Goal: Entertainment & Leisure: Consume media (video, audio)

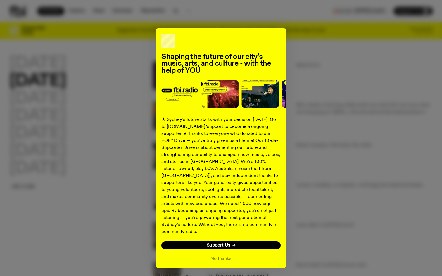
scroll to position [13, 0]
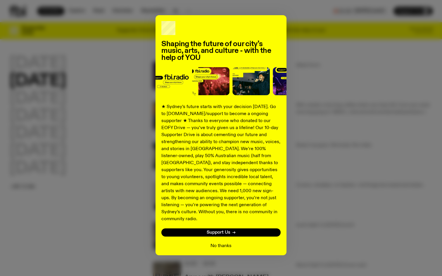
click at [224, 243] on button "No thanks" at bounding box center [221, 246] width 21 height 7
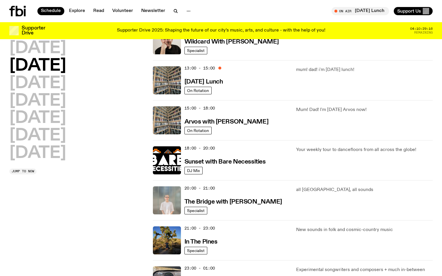
scroll to position [0, 0]
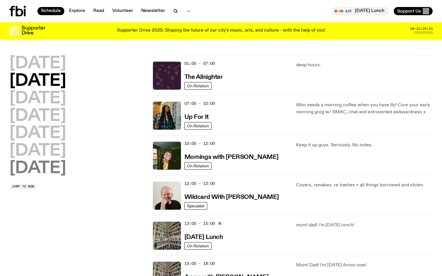
click at [35, 166] on h2 "[DATE]" at bounding box center [37, 169] width 57 height 16
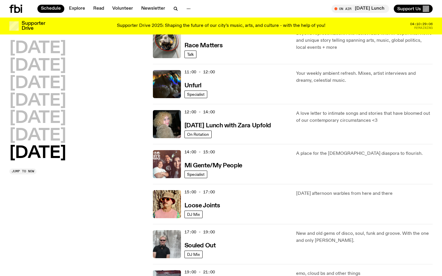
scroll to position [164, 0]
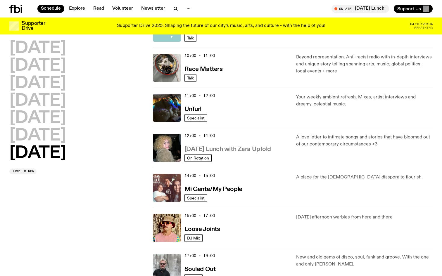
click at [227, 148] on h3 "[DATE] Lunch with Zara Upfold" at bounding box center [228, 150] width 87 height 6
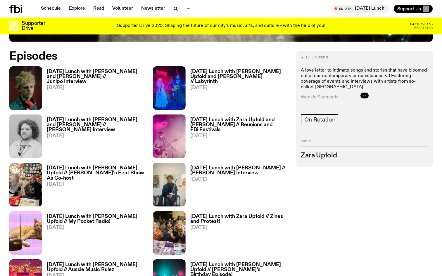
scroll to position [281, 0]
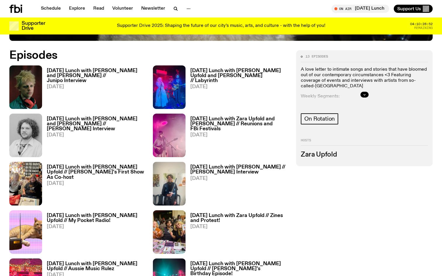
click at [86, 120] on h3 "[DATE] Lunch with [PERSON_NAME] and [PERSON_NAME] // [PERSON_NAME] Interview" at bounding box center [96, 124] width 99 height 15
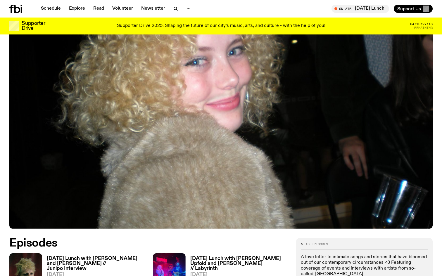
scroll to position [93, 0]
